Goal: Communication & Community: Answer question/provide support

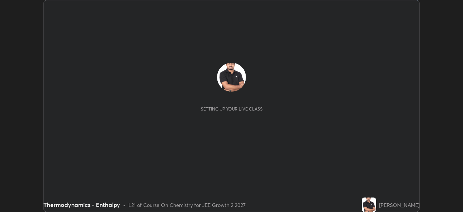
scroll to position [212, 462]
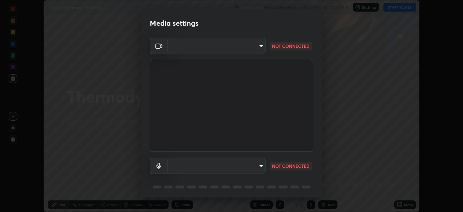
type input "a6c09d3532ea2fb43736101803286e867d47047993e392948129e064bf5450bd"
type input "default"
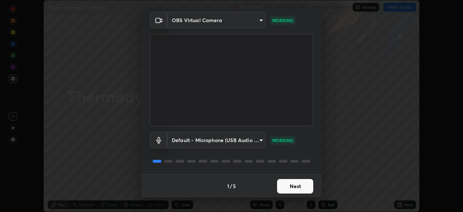
click at [291, 184] on button "Next" at bounding box center [295, 186] width 36 height 14
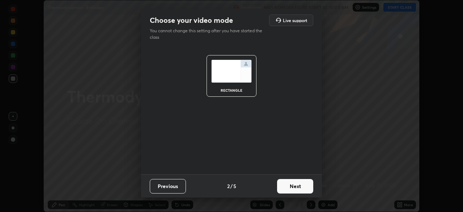
scroll to position [0, 0]
click at [295, 186] on button "Next" at bounding box center [295, 186] width 36 height 14
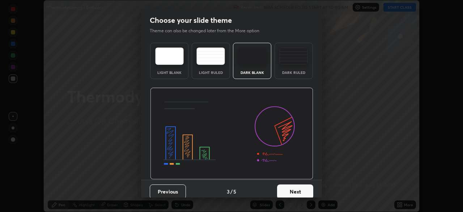
click at [297, 187] on button "Next" at bounding box center [295, 191] width 36 height 14
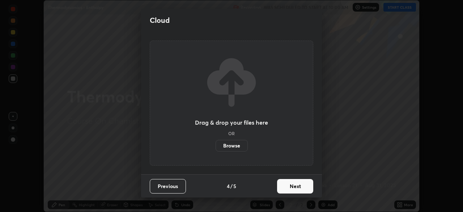
click at [294, 189] on button "Next" at bounding box center [295, 186] width 36 height 14
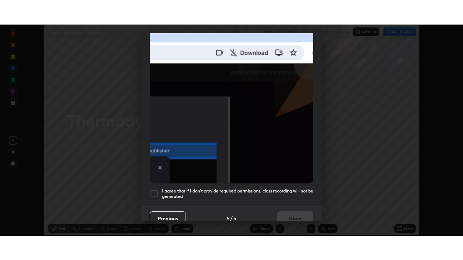
scroll to position [173, 0]
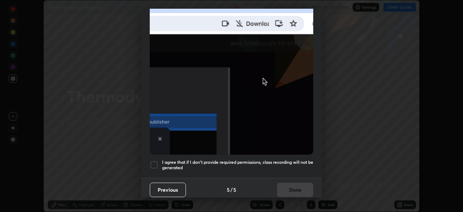
click at [157, 162] on div at bounding box center [154, 164] width 9 height 9
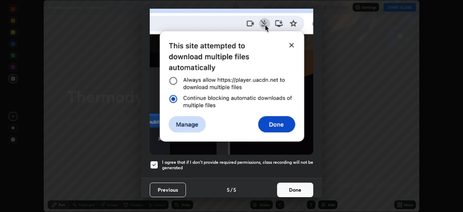
click at [293, 186] on button "Done" at bounding box center [295, 189] width 36 height 14
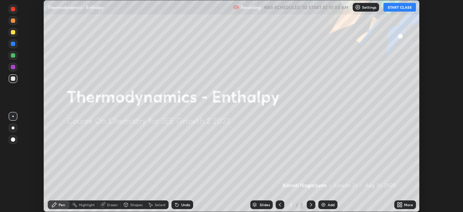
click at [403, 204] on div "More" at bounding box center [405, 204] width 22 height 9
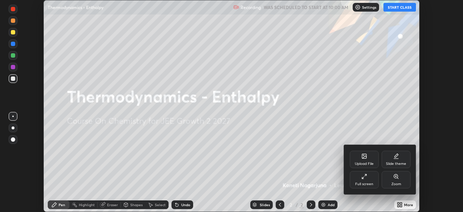
click at [363, 180] on div "Full screen" at bounding box center [364, 179] width 29 height 17
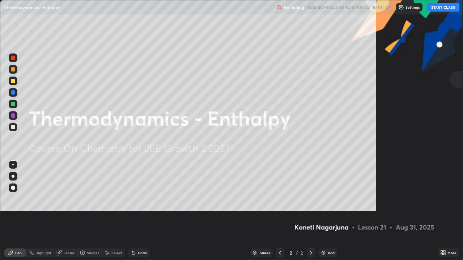
scroll to position [260, 463]
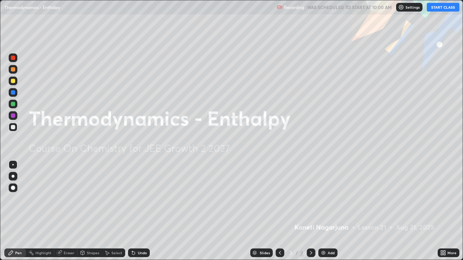
click at [445, 8] on button "START CLASS" at bounding box center [443, 7] width 33 height 9
click at [324, 211] on img at bounding box center [323, 253] width 6 height 6
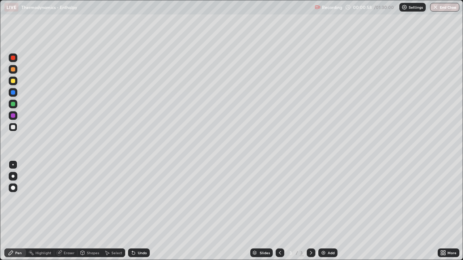
click at [322, 211] on img at bounding box center [323, 253] width 6 height 6
click at [323, 211] on img at bounding box center [323, 253] width 6 height 6
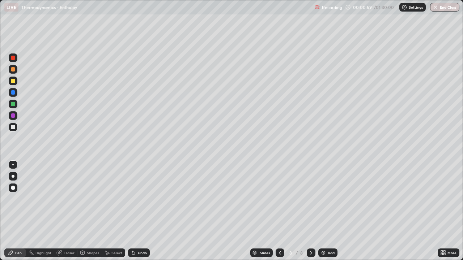
click at [323, 211] on img at bounding box center [323, 253] width 6 height 6
click at [324, 211] on img at bounding box center [323, 253] width 6 height 6
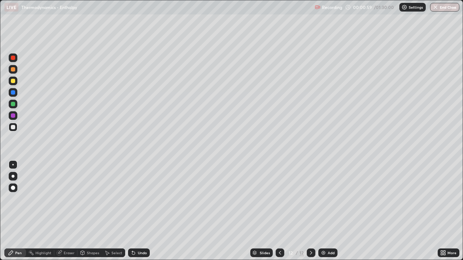
click at [324, 211] on img at bounding box center [323, 253] width 6 height 6
click at [323, 211] on img at bounding box center [323, 253] width 6 height 6
click at [280, 211] on div at bounding box center [280, 253] width 9 height 14
click at [279, 211] on icon at bounding box center [280, 253] width 6 height 6
click at [280, 211] on icon at bounding box center [280, 253] width 6 height 6
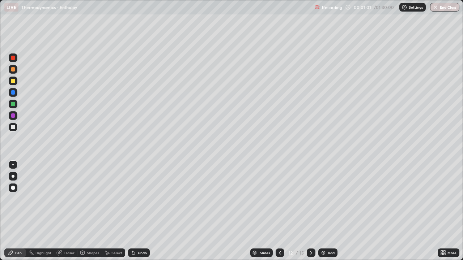
click at [280, 211] on icon at bounding box center [280, 253] width 6 height 6
click at [279, 211] on icon at bounding box center [280, 253] width 6 height 6
click at [282, 211] on div at bounding box center [280, 253] width 9 height 9
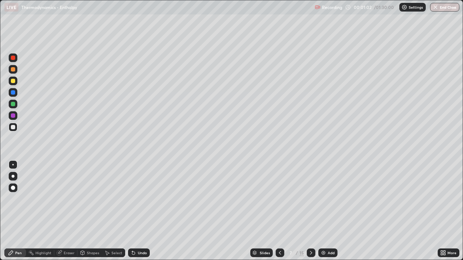
click at [279, 211] on icon at bounding box center [280, 253] width 6 height 6
click at [280, 211] on icon at bounding box center [280, 253] width 6 height 6
click at [279, 211] on icon at bounding box center [280, 253] width 6 height 6
click at [12, 81] on div at bounding box center [13, 81] width 4 height 4
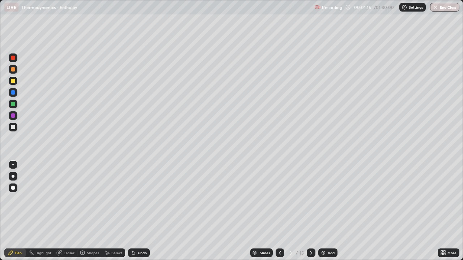
click at [14, 116] on div at bounding box center [13, 116] width 4 height 4
click at [136, 211] on div "Undo" at bounding box center [139, 253] width 22 height 9
click at [135, 211] on icon at bounding box center [134, 253] width 6 height 6
click at [13, 58] on div at bounding box center [13, 58] width 4 height 4
click at [14, 125] on div at bounding box center [13, 127] width 4 height 4
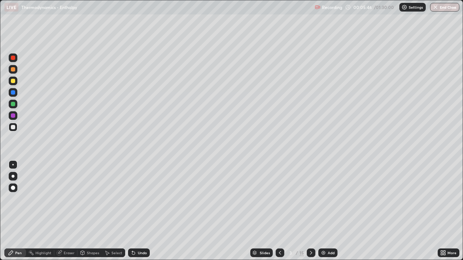
click at [12, 116] on div at bounding box center [13, 116] width 4 height 4
click at [135, 211] on div "Undo" at bounding box center [139, 253] width 22 height 9
click at [136, 211] on div "Undo" at bounding box center [139, 253] width 22 height 9
click at [309, 211] on icon at bounding box center [311, 253] width 6 height 6
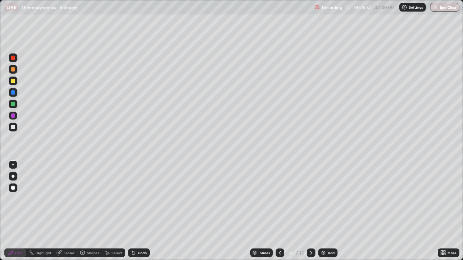
click at [11, 128] on div at bounding box center [13, 127] width 4 height 4
click at [309, 211] on icon at bounding box center [311, 253] width 6 height 6
click at [13, 57] on div at bounding box center [13, 58] width 4 height 4
click at [279, 211] on icon at bounding box center [280, 253] width 2 height 4
click at [311, 211] on icon at bounding box center [311, 253] width 6 height 6
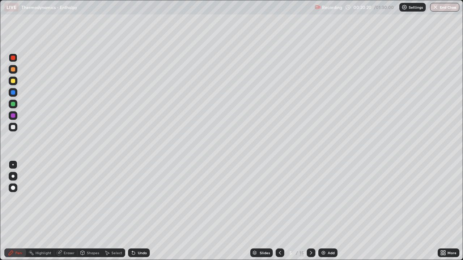
click at [13, 127] on div at bounding box center [13, 127] width 4 height 4
click at [12, 69] on div at bounding box center [13, 69] width 4 height 4
click at [14, 127] on div at bounding box center [13, 127] width 4 height 4
click at [9, 91] on div at bounding box center [13, 92] width 9 height 9
click at [12, 115] on div at bounding box center [13, 116] width 4 height 4
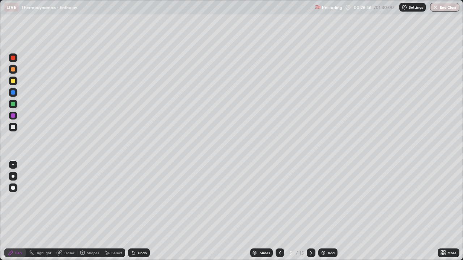
click at [138, 211] on div "Undo" at bounding box center [142, 253] width 9 height 4
click at [13, 105] on div at bounding box center [13, 104] width 4 height 4
click at [133, 211] on icon at bounding box center [133, 253] width 3 height 3
click at [135, 211] on icon at bounding box center [134, 253] width 6 height 6
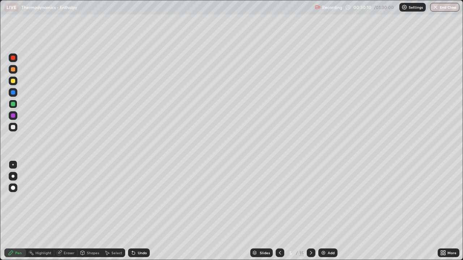
click at [135, 211] on icon at bounding box center [134, 253] width 6 height 6
click at [134, 211] on icon at bounding box center [134, 253] width 6 height 6
click at [135, 211] on icon at bounding box center [134, 253] width 6 height 6
click at [132, 211] on icon at bounding box center [133, 253] width 3 height 3
click at [132, 211] on icon at bounding box center [132, 251] width 1 height 1
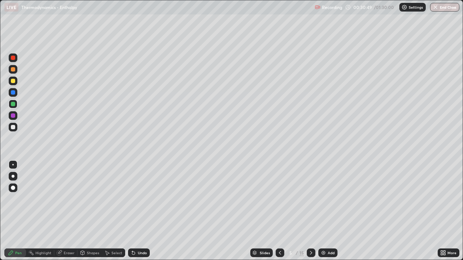
click at [12, 69] on div at bounding box center [13, 69] width 4 height 4
click at [133, 211] on icon at bounding box center [133, 253] width 3 height 3
click at [136, 211] on div "Undo" at bounding box center [139, 253] width 22 height 9
click at [138, 211] on div "Undo" at bounding box center [142, 253] width 9 height 4
click at [18, 211] on div "Pen" at bounding box center [18, 253] width 7 height 4
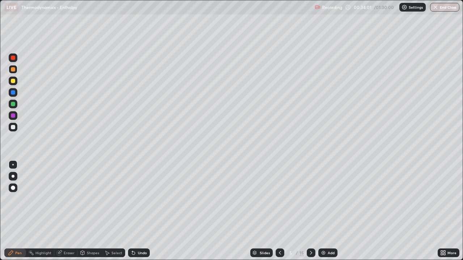
click at [310, 211] on icon at bounding box center [311, 253] width 6 height 6
click at [13, 58] on div at bounding box center [13, 58] width 4 height 4
click at [10, 115] on div at bounding box center [13, 115] width 9 height 9
click at [310, 211] on icon at bounding box center [311, 253] width 6 height 6
click at [13, 81] on div at bounding box center [13, 81] width 4 height 4
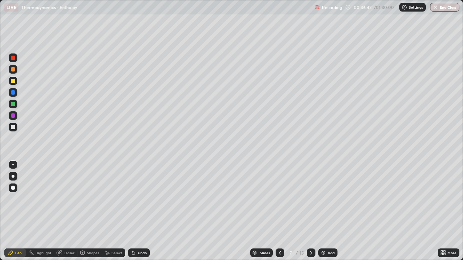
click at [277, 211] on icon at bounding box center [280, 253] width 6 height 6
click at [13, 128] on div at bounding box center [13, 127] width 4 height 4
click at [14, 115] on div at bounding box center [13, 116] width 4 height 4
click at [310, 211] on icon at bounding box center [311, 253] width 6 height 6
click at [135, 211] on div "Undo" at bounding box center [139, 253] width 22 height 9
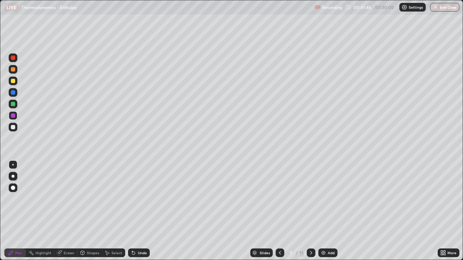
click at [138, 211] on div "Undo" at bounding box center [142, 253] width 9 height 4
click at [13, 93] on div at bounding box center [13, 92] width 4 height 4
click at [11, 104] on div at bounding box center [13, 104] width 4 height 4
click at [310, 211] on icon at bounding box center [311, 253] width 6 height 6
click at [13, 57] on div at bounding box center [13, 58] width 4 height 4
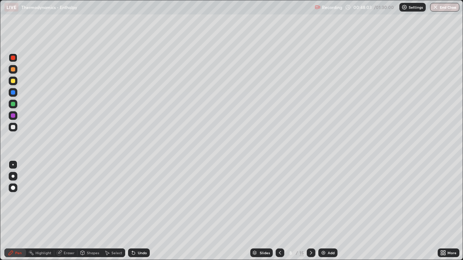
click at [132, 211] on icon at bounding box center [132, 251] width 1 height 1
click at [12, 81] on div at bounding box center [13, 81] width 4 height 4
click at [14, 127] on div at bounding box center [13, 127] width 4 height 4
click at [13, 116] on div at bounding box center [13, 116] width 4 height 4
click at [311, 211] on icon at bounding box center [311, 253] width 6 height 6
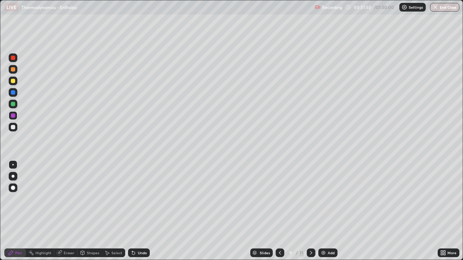
click at [279, 211] on icon at bounding box center [280, 253] width 6 height 6
click at [311, 211] on icon at bounding box center [311, 253] width 2 height 4
click at [14, 105] on div at bounding box center [13, 104] width 4 height 4
click at [14, 59] on div at bounding box center [13, 58] width 4 height 4
click at [140, 211] on div "Undo" at bounding box center [142, 253] width 9 height 4
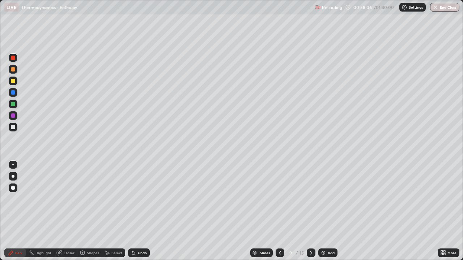
click at [142, 211] on div "Undo" at bounding box center [142, 253] width 9 height 4
click at [141, 211] on div "Undo" at bounding box center [142, 253] width 9 height 4
click at [138, 211] on div "Undo" at bounding box center [142, 253] width 9 height 4
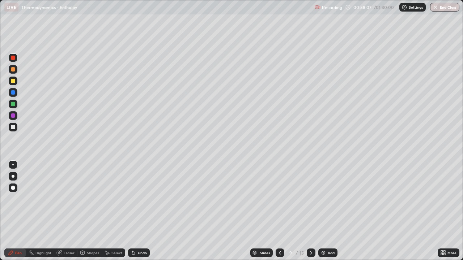
click at [135, 211] on div "Undo" at bounding box center [139, 253] width 22 height 9
click at [136, 211] on div "Undo" at bounding box center [139, 253] width 22 height 9
click at [138, 211] on div "Undo" at bounding box center [142, 253] width 9 height 4
click at [13, 93] on div at bounding box center [13, 92] width 4 height 4
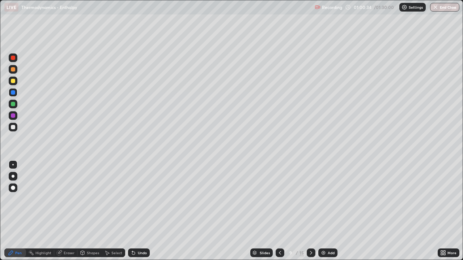
click at [140, 211] on div "Undo" at bounding box center [142, 253] width 9 height 4
click at [142, 211] on div "Undo" at bounding box center [139, 253] width 22 height 9
click at [140, 211] on div "Undo" at bounding box center [142, 253] width 9 height 4
click at [143, 211] on div "Undo" at bounding box center [142, 253] width 9 height 4
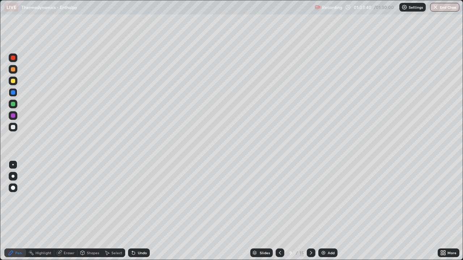
click at [311, 211] on div at bounding box center [311, 253] width 9 height 9
click at [14, 128] on div at bounding box center [13, 127] width 4 height 4
click at [12, 82] on div at bounding box center [13, 81] width 4 height 4
click at [13, 114] on div at bounding box center [13, 116] width 4 height 4
click at [13, 104] on div at bounding box center [13, 104] width 4 height 4
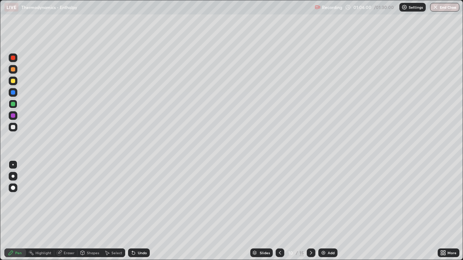
click at [132, 211] on icon at bounding box center [132, 251] width 1 height 1
click at [310, 211] on icon at bounding box center [311, 253] width 6 height 6
click at [282, 211] on div at bounding box center [280, 253] width 9 height 9
click at [310, 211] on icon at bounding box center [311, 253] width 6 height 6
click at [13, 71] on div at bounding box center [13, 69] width 4 height 4
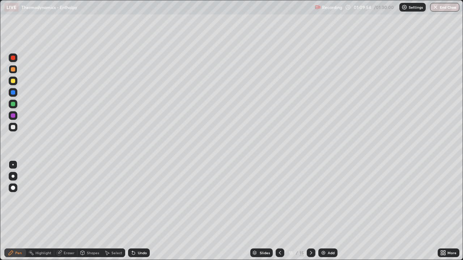
click at [13, 105] on div at bounding box center [13, 104] width 4 height 4
click at [138, 211] on div "Undo" at bounding box center [142, 253] width 9 height 4
click at [66, 211] on div "Eraser" at bounding box center [69, 253] width 11 height 4
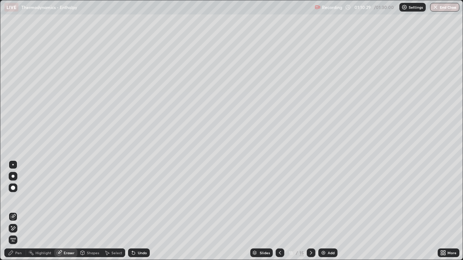
click at [18, 211] on div "Pen" at bounding box center [18, 253] width 7 height 4
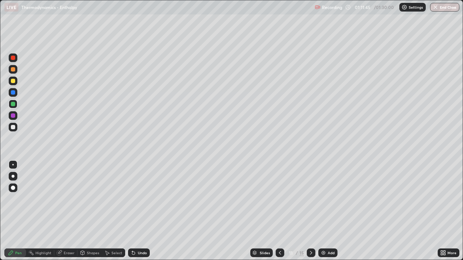
click at [13, 116] on div at bounding box center [13, 116] width 4 height 4
click at [313, 211] on div at bounding box center [311, 253] width 9 height 9
click at [14, 68] on div at bounding box center [13, 69] width 4 height 4
click at [12, 82] on div at bounding box center [13, 81] width 4 height 4
click at [136, 211] on div "Undo" at bounding box center [139, 253] width 22 height 9
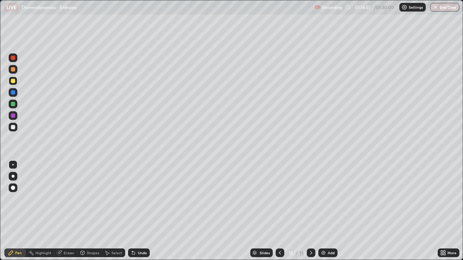
click at [136, 211] on div "Undo" at bounding box center [139, 253] width 22 height 9
click at [311, 211] on icon at bounding box center [311, 253] width 6 height 6
click at [279, 211] on icon at bounding box center [280, 253] width 6 height 6
click at [13, 82] on div at bounding box center [13, 81] width 4 height 4
click at [13, 94] on div at bounding box center [13, 92] width 4 height 4
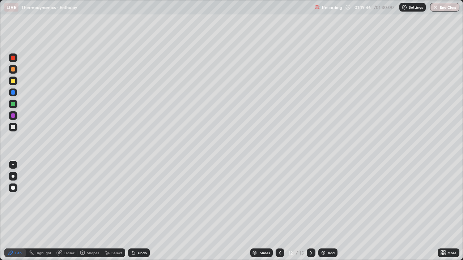
click at [13, 104] on div at bounding box center [13, 104] width 4 height 4
click at [65, 211] on div "Eraser" at bounding box center [69, 253] width 11 height 4
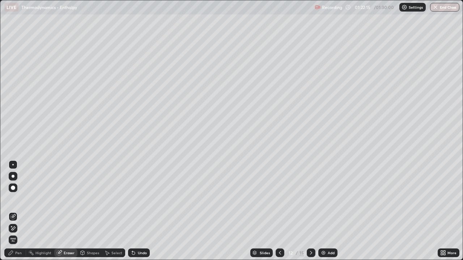
click at [13, 211] on span "Erase all" at bounding box center [13, 240] width 8 height 4
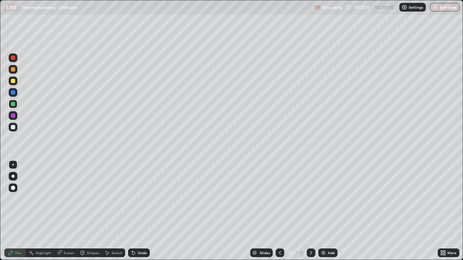
click at [132, 211] on icon at bounding box center [133, 253] width 3 height 3
click at [12, 58] on div at bounding box center [13, 58] width 4 height 4
click at [278, 211] on icon at bounding box center [280, 253] width 6 height 6
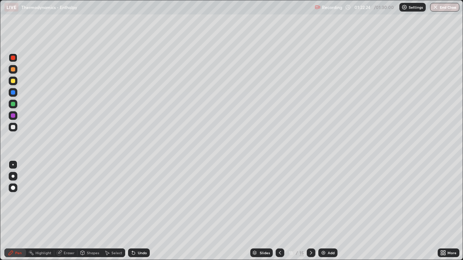
click at [310, 211] on icon at bounding box center [311, 253] width 6 height 6
click at [12, 106] on div at bounding box center [13, 104] width 4 height 4
click at [141, 211] on div "Undo" at bounding box center [139, 253] width 22 height 9
click at [140, 211] on div "Undo" at bounding box center [137, 253] width 25 height 14
click at [447, 10] on button "End Class" at bounding box center [445, 7] width 29 height 9
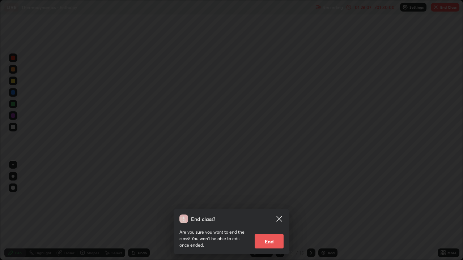
click at [276, 211] on button "End" at bounding box center [269, 241] width 29 height 14
